Goal: Communication & Community: Answer question/provide support

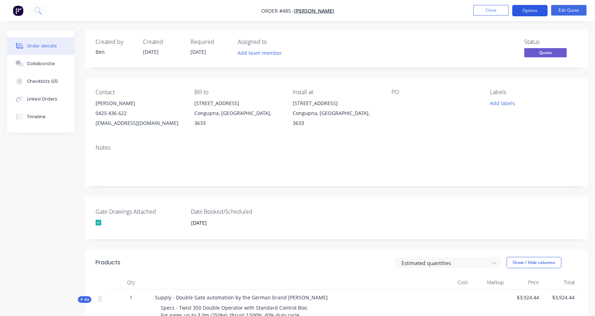
click at [539, 12] on button "Options" at bounding box center [530, 10] width 35 height 11
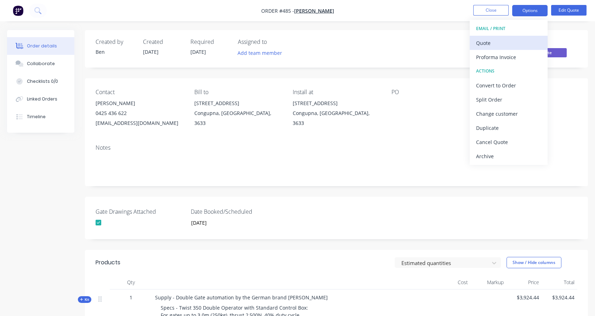
click at [494, 40] on div "Quote" at bounding box center [508, 43] width 65 height 10
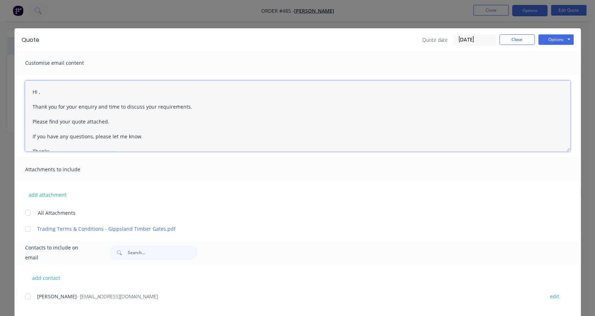
click at [34, 92] on textarea "Hi , Thank you for your enquiry and time to discuss your requirements. Please f…" at bounding box center [297, 116] width 545 height 71
click at [96, 107] on textarea "Hi Les, Thank you for your enquiry and time to discuss your requirements. Pleas…" at bounding box center [297, 116] width 545 height 71
drag, startPoint x: 96, startPoint y: 107, endPoint x: 182, endPoint y: 108, distance: 86.1
click at [182, 108] on textarea "Hi Les, Thank you for your enquiry and time to discuss your requirements. Pleas…" at bounding box center [297, 116] width 545 height 71
click at [23, 215] on div at bounding box center [28, 213] width 14 height 14
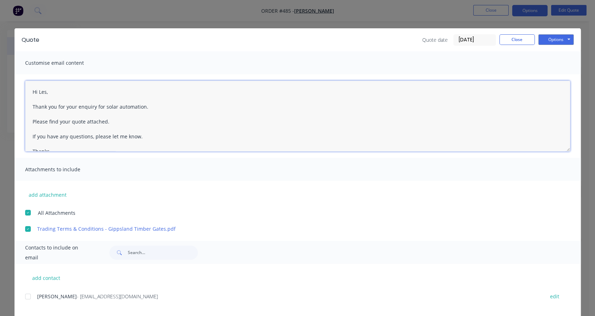
click at [25, 299] on div at bounding box center [28, 297] width 14 height 14
type textarea "Hi Les, Thank you for your enquiry for solar automation. Please find your quote…"
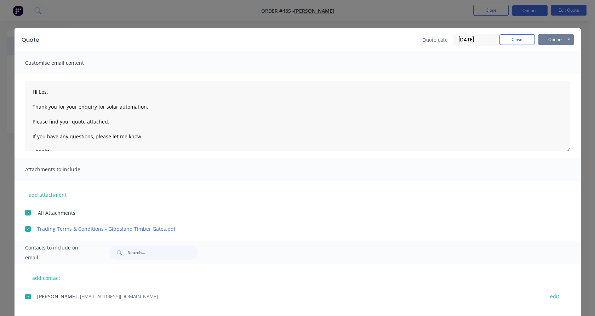
click at [558, 39] on button "Options" at bounding box center [556, 39] width 35 height 11
click at [557, 73] on button "Email" at bounding box center [561, 76] width 45 height 12
